Goal: Transaction & Acquisition: Purchase product/service

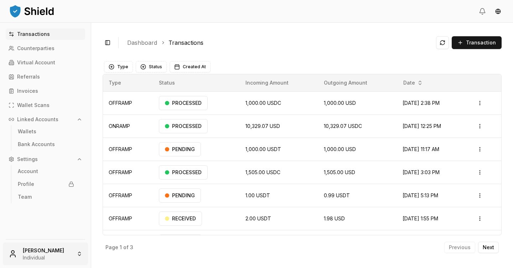
click at [54, 250] on html "Transactions Counterparties Virtual Account Referrals Invoices Wallet Scans Lin…" at bounding box center [256, 134] width 513 height 268
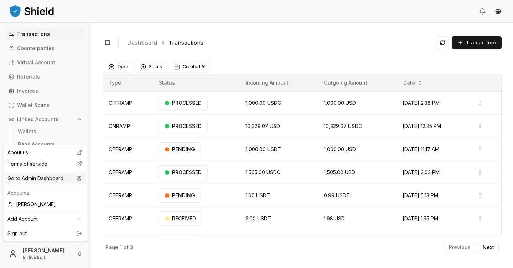
click at [54, 182] on div "Go to Admin Dashboard" at bounding box center [46, 178] width 82 height 11
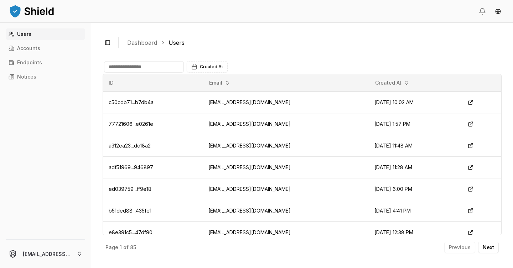
click at [134, 65] on input at bounding box center [144, 66] width 80 height 11
click at [38, 49] on p "Accounts" at bounding box center [28, 48] width 23 height 5
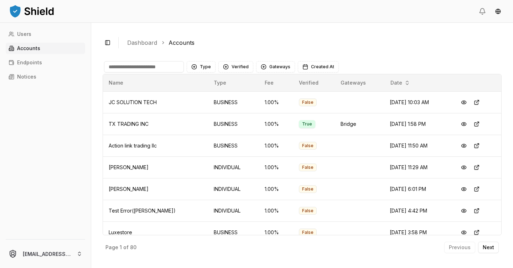
click at [50, 46] on link "Accounts" at bounding box center [45, 48] width 79 height 11
click at [132, 64] on input at bounding box center [144, 66] width 80 height 11
type input "*****"
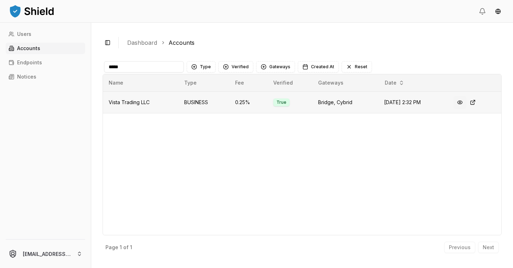
click at [466, 103] on button at bounding box center [459, 102] width 13 height 13
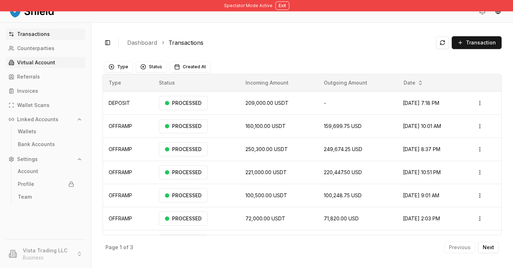
click at [39, 63] on p "Virtual Account" at bounding box center [36, 62] width 38 height 5
click at [38, 65] on p "Virtual Account" at bounding box center [36, 62] width 38 height 5
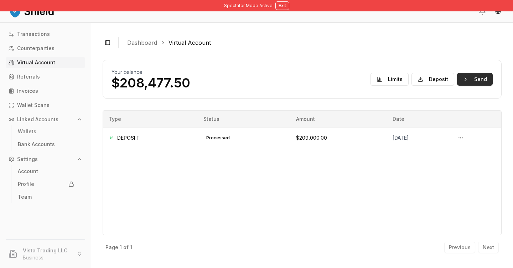
click at [484, 77] on button "Send" at bounding box center [475, 79] width 36 height 13
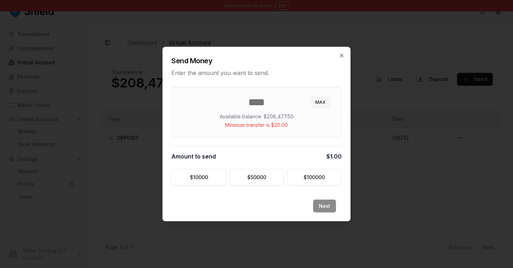
type input "*"
click at [303, 132] on div "* MAX Available balance: $208,477.50 Minimum transfer is $20.00" at bounding box center [256, 112] width 170 height 51
click at [265, 107] on input "*" at bounding box center [256, 102] width 152 height 13
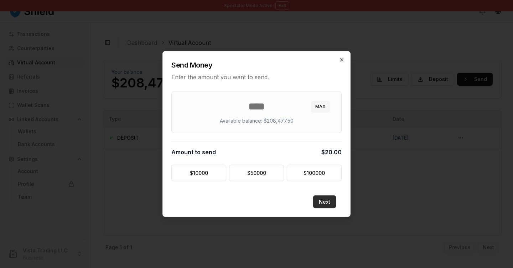
type input "**"
click at [321, 205] on button "Next" at bounding box center [324, 202] width 23 height 13
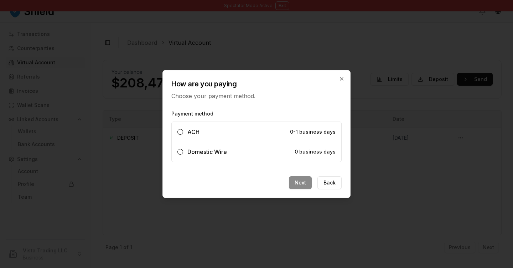
click at [260, 150] on label "Domestic Wire 0 business days" at bounding box center [256, 152] width 169 height 20
click at [183, 150] on button "Domestic Wire 0 business days" at bounding box center [180, 152] width 6 height 6
click at [299, 184] on button "Next" at bounding box center [300, 183] width 23 height 13
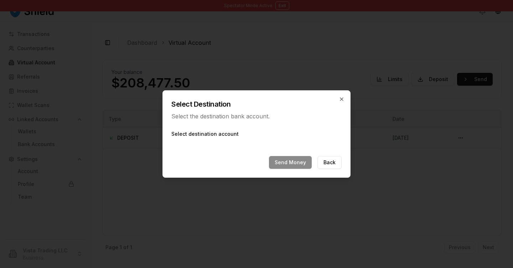
click at [224, 131] on label "Select destination account" at bounding box center [256, 134] width 170 height 7
click at [340, 97] on icon "button" at bounding box center [342, 99] width 6 height 6
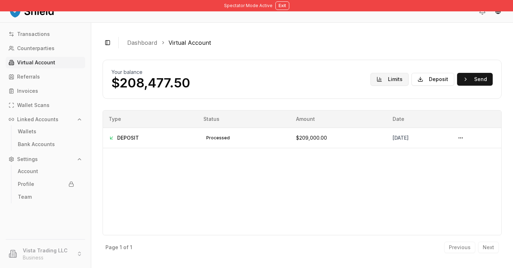
click at [381, 80] on button "Limits" at bounding box center [389, 79] width 38 height 13
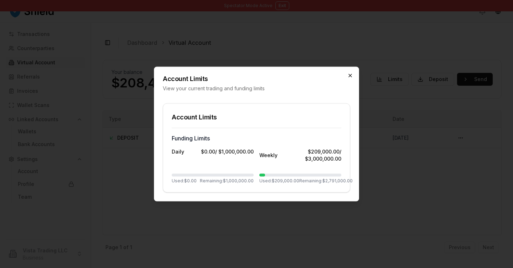
click at [352, 76] on icon "button" at bounding box center [350, 76] width 6 height 6
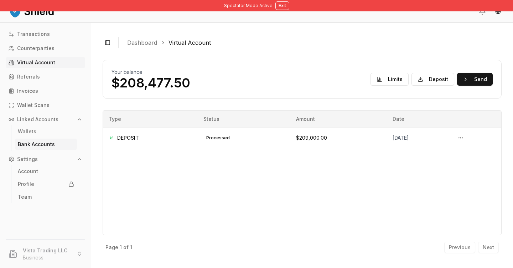
click at [47, 145] on p "Bank Accounts" at bounding box center [36, 144] width 37 height 5
click at [67, 145] on link "Bank Accounts" at bounding box center [46, 144] width 62 height 11
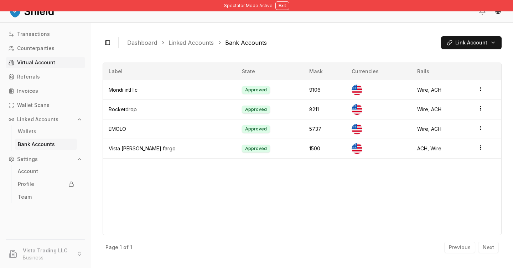
click at [54, 61] on link "Virtual Account" at bounding box center [45, 62] width 79 height 11
click at [49, 73] on link "Referrals" at bounding box center [45, 76] width 79 height 11
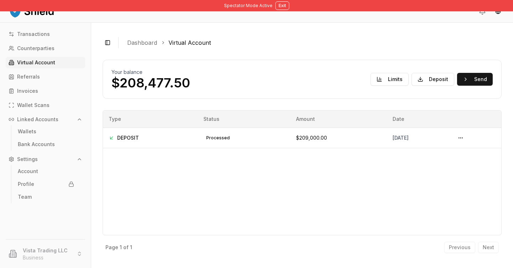
click at [51, 65] on p "Virtual Account" at bounding box center [36, 62] width 38 height 5
click at [480, 79] on button "Send" at bounding box center [475, 79] width 36 height 13
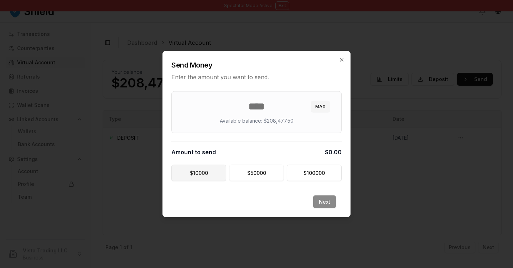
click at [215, 179] on button "$ 10000" at bounding box center [198, 173] width 55 height 16
type input "*****"
click at [325, 199] on button "Next" at bounding box center [324, 202] width 23 height 13
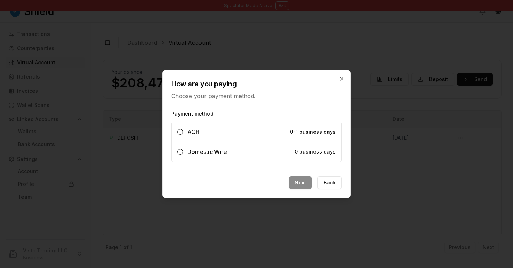
click at [281, 153] on label "Domestic Wire 0 business days" at bounding box center [256, 152] width 169 height 20
click at [183, 153] on button "Domestic Wire 0 business days" at bounding box center [180, 152] width 6 height 6
click at [299, 180] on button "Next" at bounding box center [300, 183] width 23 height 13
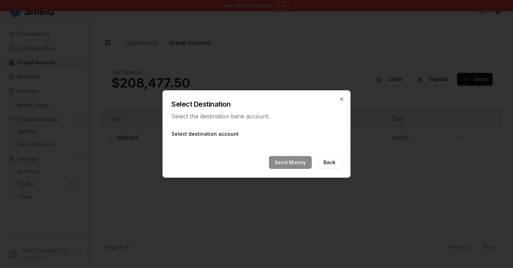
click at [231, 134] on label "Select destination account" at bounding box center [256, 134] width 170 height 7
click at [341, 100] on icon "button" at bounding box center [342, 99] width 6 height 6
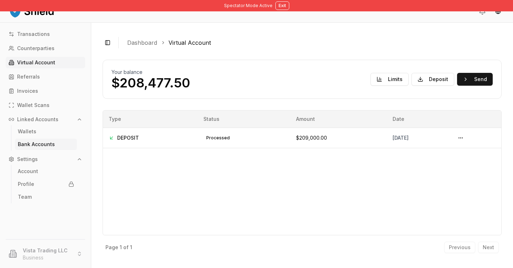
click at [51, 146] on p "Bank Accounts" at bounding box center [36, 144] width 37 height 5
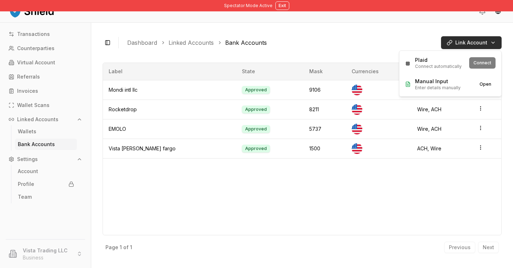
click at [465, 47] on html "Spectator Mode Active Exit Transactions Counterparties Virtual Account Referral…" at bounding box center [256, 134] width 513 height 268
click at [466, 47] on html "Spectator Mode Active Exit Transactions Counterparties Virtual Account Referral…" at bounding box center [256, 134] width 513 height 268
click at [487, 64] on div "Plaid Connect automatically Connect" at bounding box center [450, 62] width 99 height 21
click at [491, 37] on html "Spectator Mode Active Exit Transactions Counterparties Virtual Account Referral…" at bounding box center [256, 134] width 513 height 268
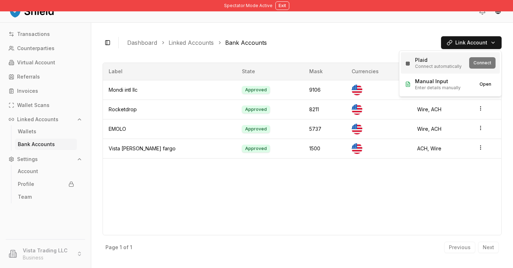
click at [487, 66] on div "Plaid Connect automatically Connect" at bounding box center [450, 62] width 99 height 21
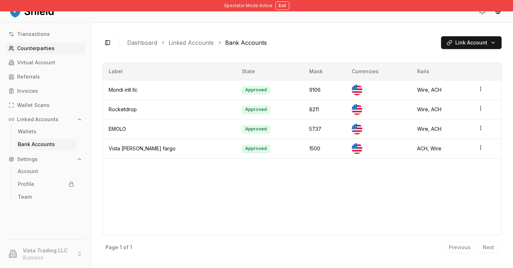
click at [42, 49] on p "Counterparties" at bounding box center [35, 48] width 37 height 5
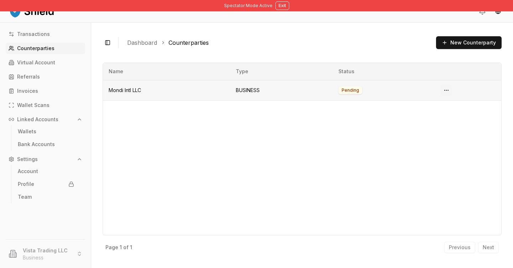
click at [444, 91] on html "Spectator Mode Active Exit Transactions Counterparties Virtual Account Referral…" at bounding box center [256, 134] width 513 height 268
click at [433, 117] on span "Copy Inquiry Link" at bounding box center [427, 119] width 41 height 7
